Goal: Find specific page/section: Find specific page/section

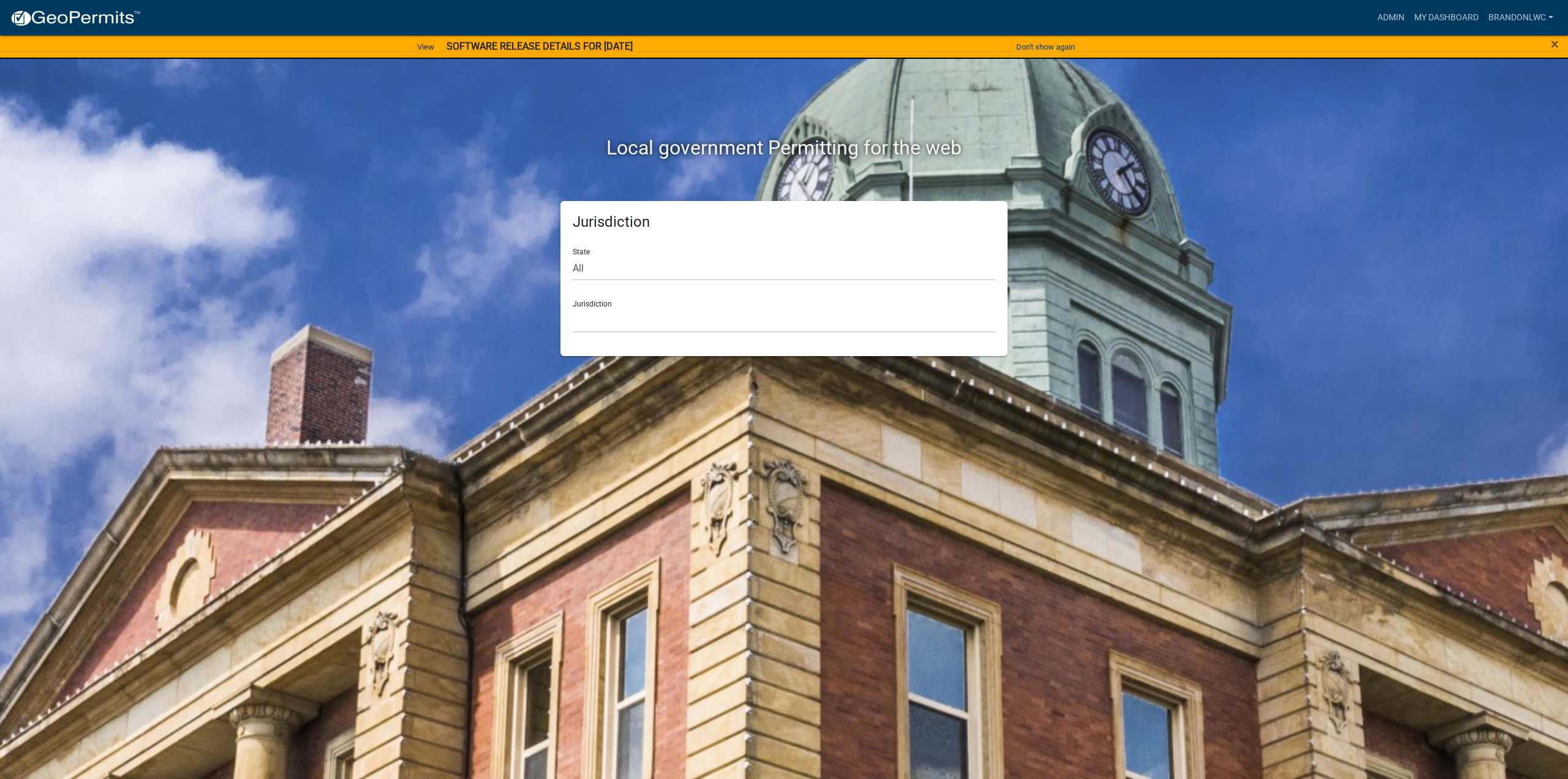
click at [109, 17] on img at bounding box center [75, 18] width 131 height 19
click at [699, 342] on div "Jurisdiction State All [US_STATE] [US_STATE] [US_STATE] [US_STATE] [US_STATE] […" at bounding box center [784, 279] width 447 height 155
click at [701, 330] on select "[GEOGRAPHIC_DATA], [US_STATE] [GEOGRAPHIC_DATA], [US_STATE][PERSON_NAME][GEOGRA…" at bounding box center [784, 320] width 423 height 25
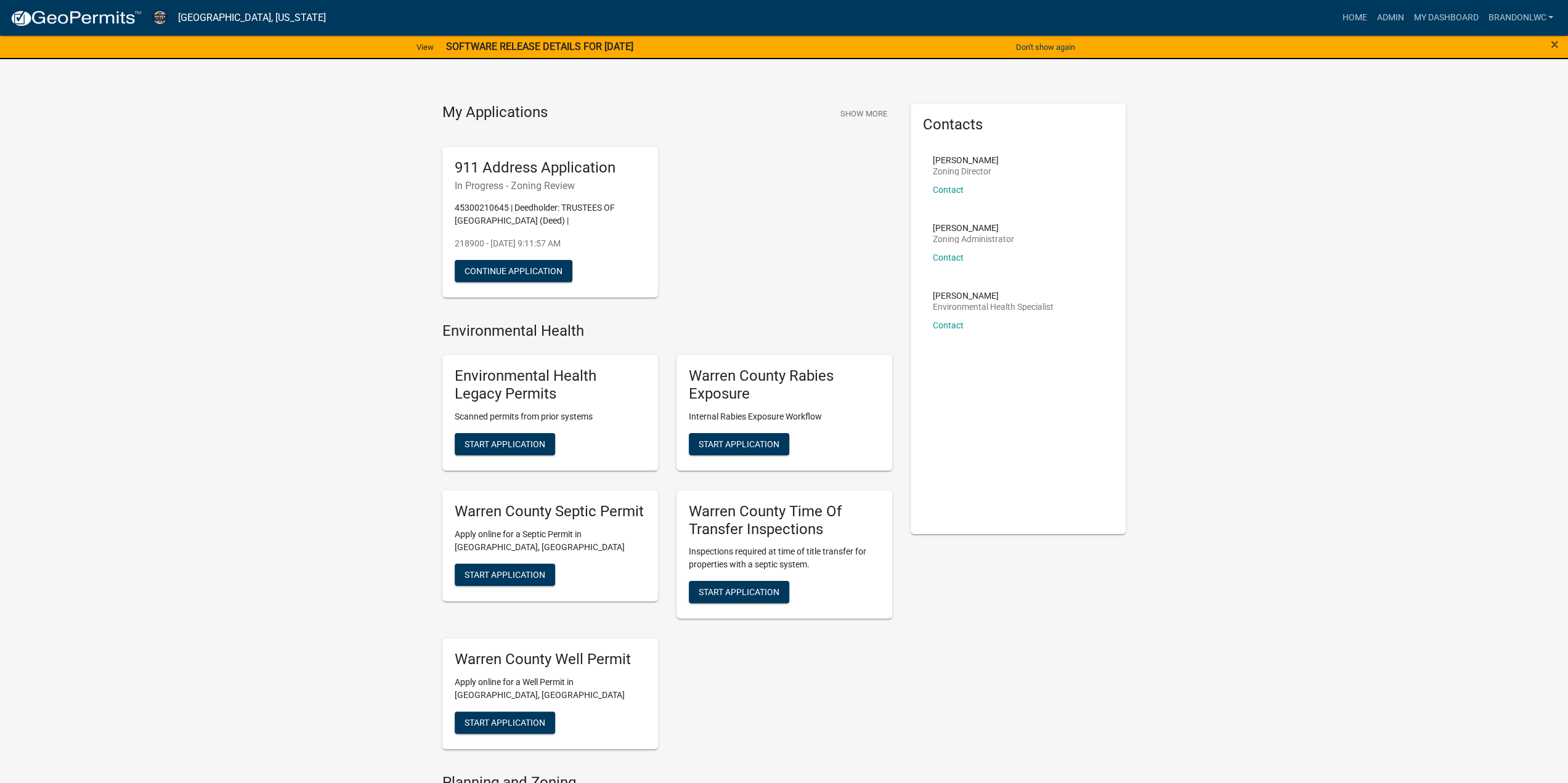
click at [82, 13] on img at bounding box center [75, 18] width 132 height 19
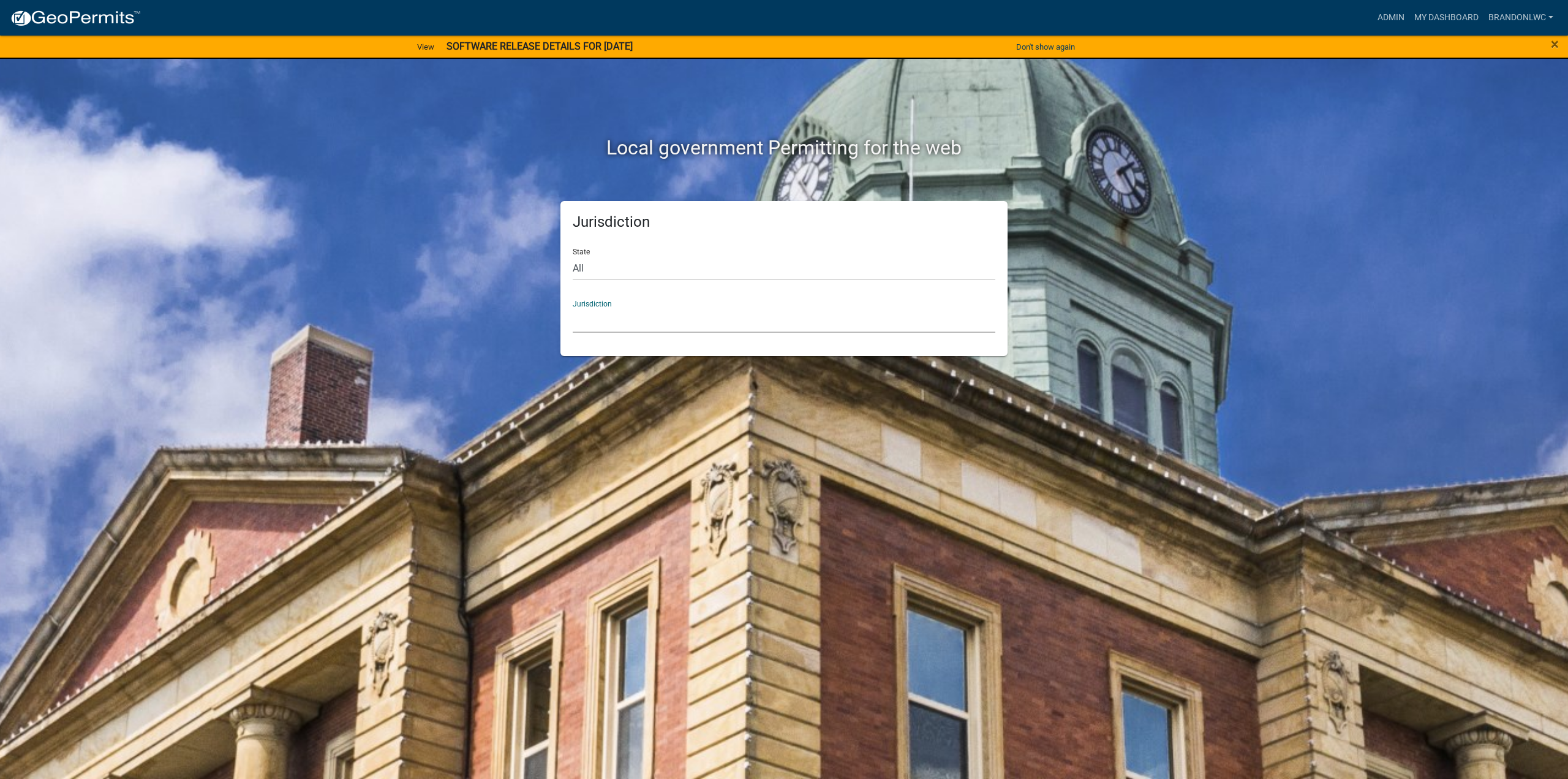
click at [782, 325] on select "[GEOGRAPHIC_DATA], [US_STATE] [GEOGRAPHIC_DATA], [US_STATE][PERSON_NAME][GEOGRA…" at bounding box center [784, 320] width 423 height 25
